Goal: Navigation & Orientation: Find specific page/section

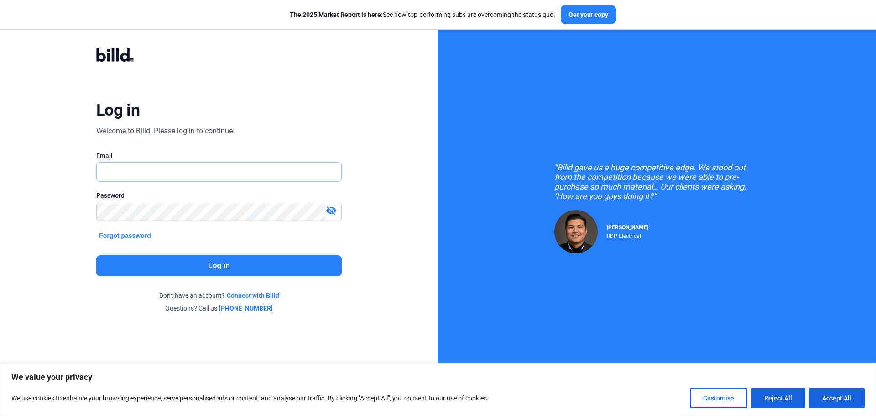
click at [187, 170] on input "text" at bounding box center [214, 171] width 235 height 19
type input "[PERSON_NAME][EMAIL_ADDRESS][DOMAIN_NAME]"
click at [213, 264] on button "Log in" at bounding box center [219, 265] width 246 height 21
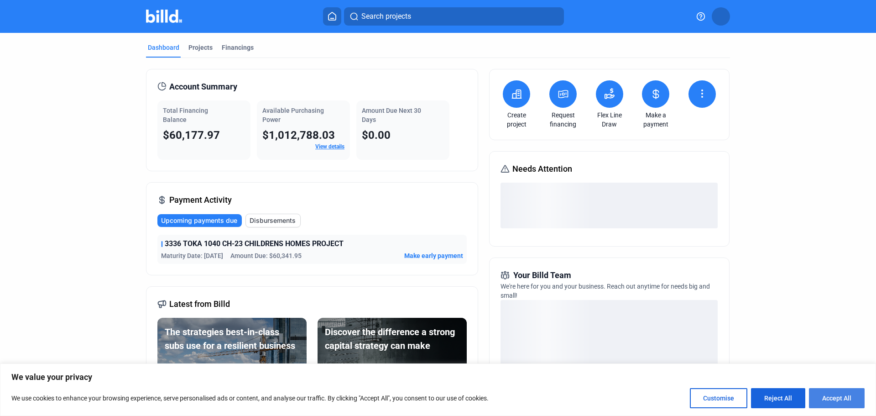
click at [852, 393] on button "Accept All" at bounding box center [837, 398] width 56 height 20
